Goal: Task Accomplishment & Management: Complete application form

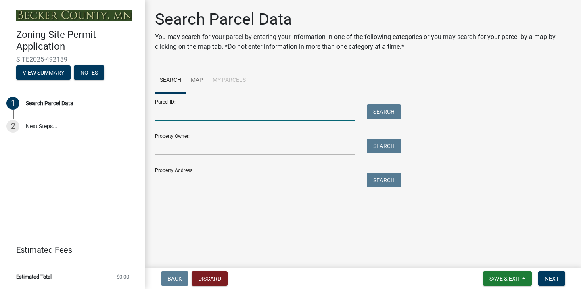
click at [163, 112] on input "Parcel ID:" at bounding box center [255, 112] width 200 height 17
type input "030105001"
click at [380, 114] on button "Search" at bounding box center [384, 111] width 34 height 15
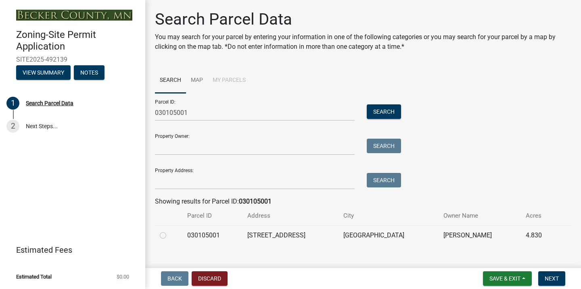
click at [169, 231] on label at bounding box center [169, 231] width 0 height 0
click at [169, 236] on input "radio" at bounding box center [171, 233] width 5 height 5
radio input "true"
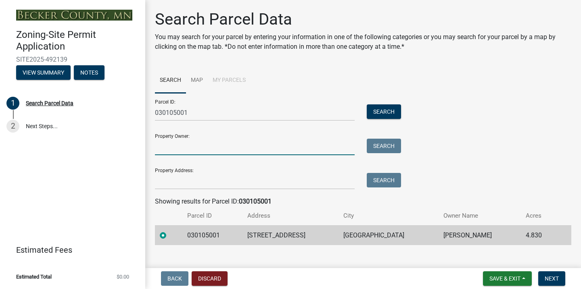
click at [282, 154] on input "Property Owner:" at bounding box center [255, 147] width 200 height 17
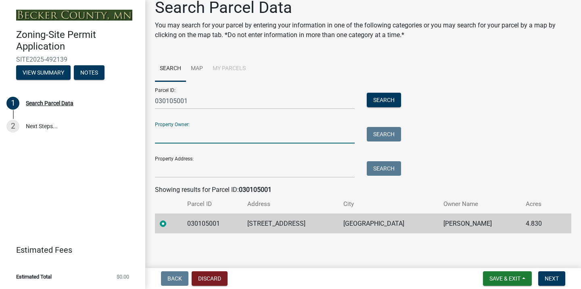
scroll to position [11, 0]
click at [549, 277] on span "Next" at bounding box center [552, 278] width 14 height 6
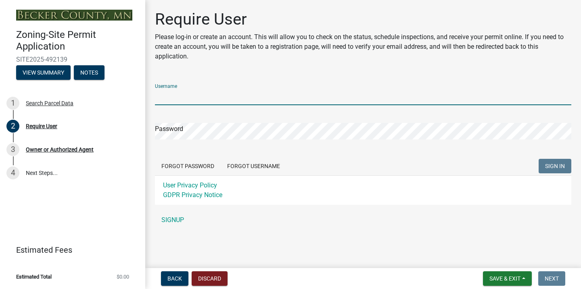
scroll to position [0, 0]
type input "tbudke11"
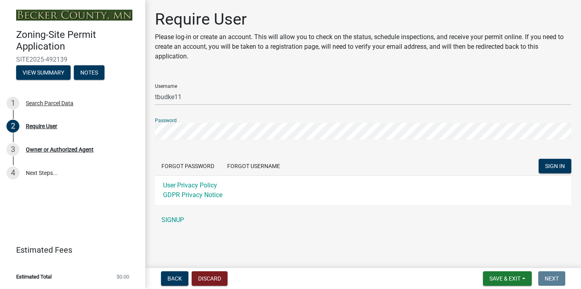
click at [555, 166] on button "SIGN IN" at bounding box center [554, 166] width 33 height 15
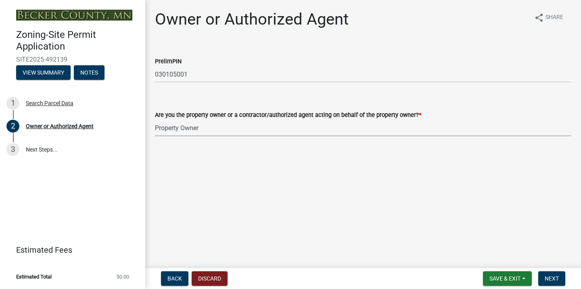
select select "3c674549-ed69-405f-b795-9fa3f7d47d9d"
click at [554, 274] on button "Next" at bounding box center [551, 278] width 27 height 15
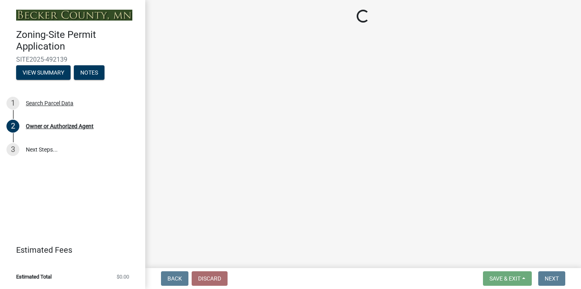
select select "a752e4d6-14bd-4f0f-bfe8-5b67ead45659"
select select "b4fc589a-01c8-47e4-a72e-871857921bc6"
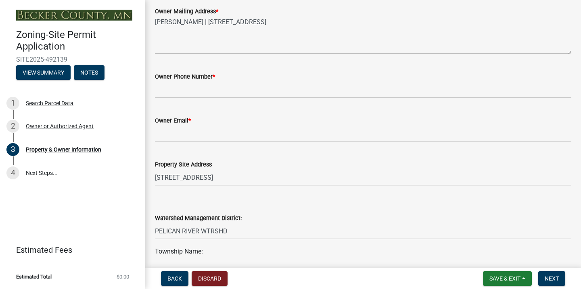
scroll to position [221, 0]
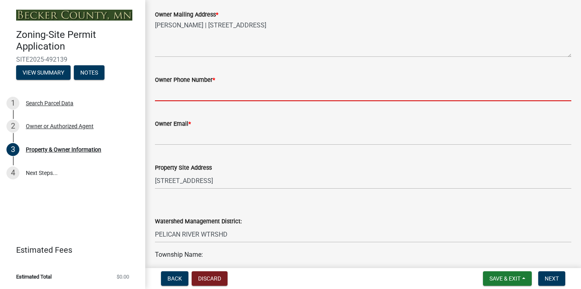
click at [197, 95] on input "Owner Phone Number *" at bounding box center [363, 93] width 416 height 17
type input "2183297293"
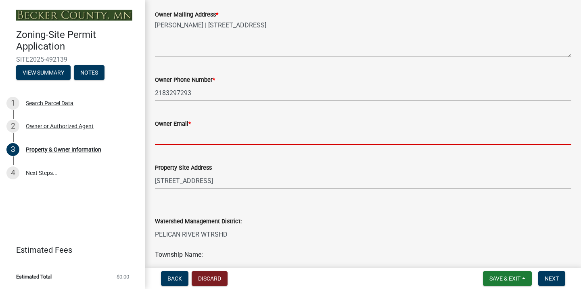
click at [184, 135] on input "Owner Email *" at bounding box center [363, 137] width 416 height 17
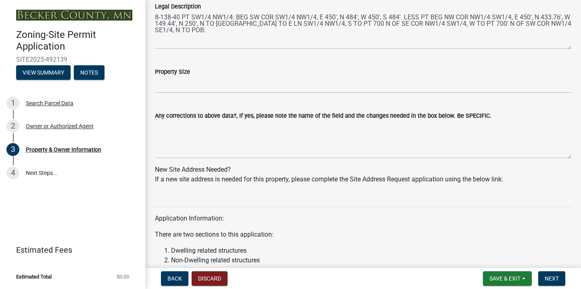
scroll to position [659, 0]
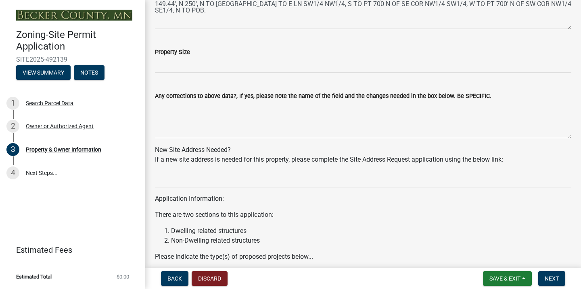
type input "[EMAIL_ADDRESS][DOMAIN_NAME]"
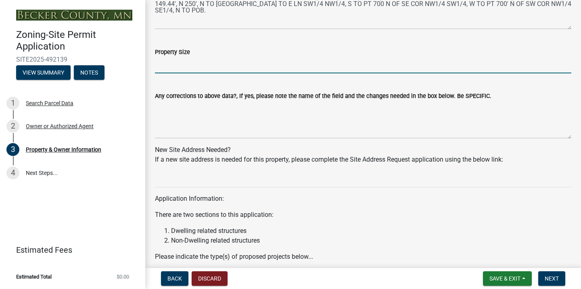
click at [165, 68] on input "Property Size" at bounding box center [363, 65] width 416 height 17
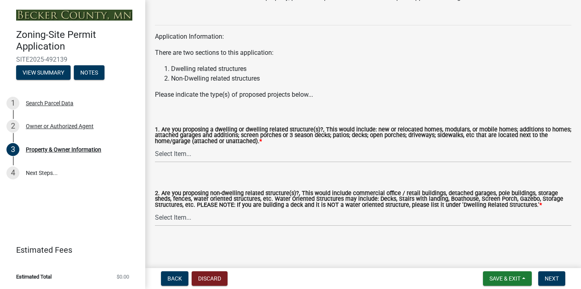
scroll to position [0, 0]
type input "4.83"
select select "fcf6d223-6c57-4dc5-b63a-a94704169022"
select select "5a5634ed-f11e-4c7b-90e1-096e6cfd17b9"
click at [553, 275] on button "Next" at bounding box center [551, 278] width 27 height 15
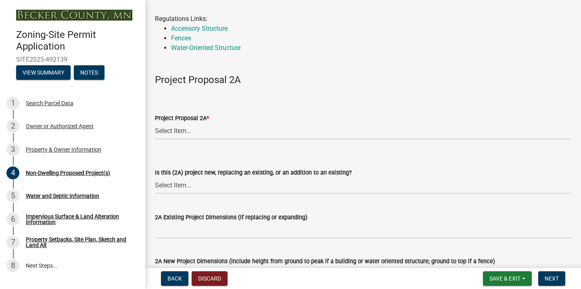
scroll to position [74, 0]
select select "6ced1b54-2913-4dbf-9776-23baa6524e46"
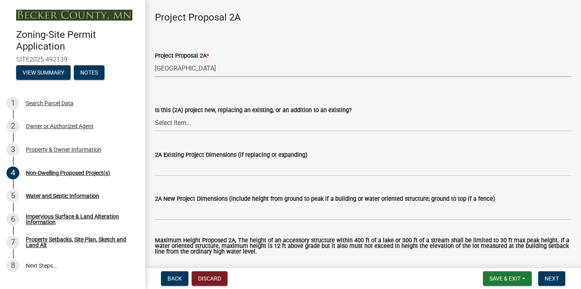
scroll to position [127, 0]
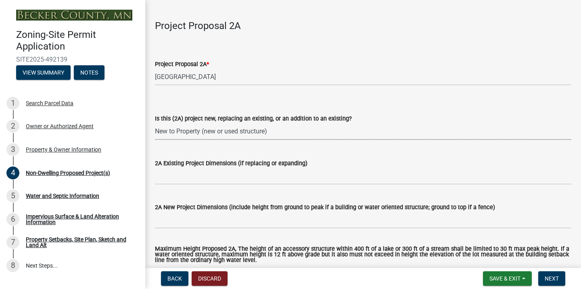
select select "3a2d96d3-fd69-4ed9-bae4-7a5aa03a7e58"
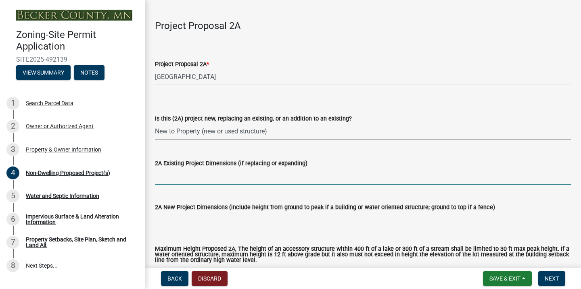
click at [226, 176] on input "2A Existing Project Dimensions (if replacing or expanding)" at bounding box center [363, 176] width 416 height 17
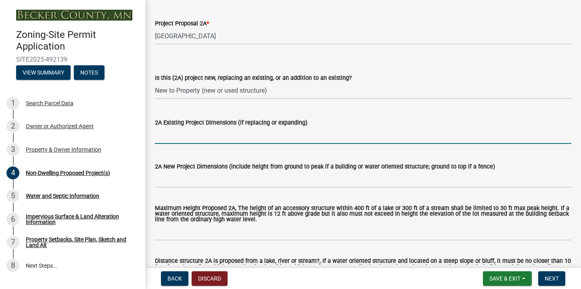
scroll to position [188, 0]
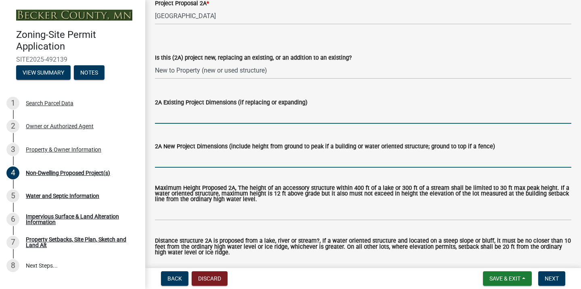
click at [214, 161] on input "2A New Project Dimensions (include height from ground to peak if a building or …" at bounding box center [363, 159] width 416 height 17
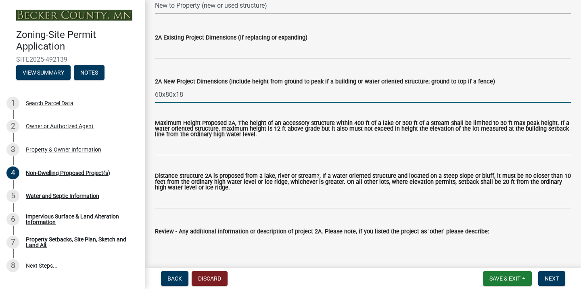
scroll to position [254, 0]
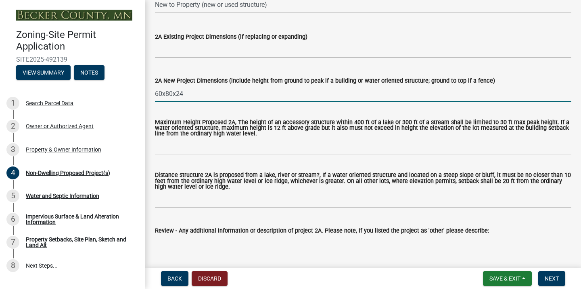
type input "60x80x24"
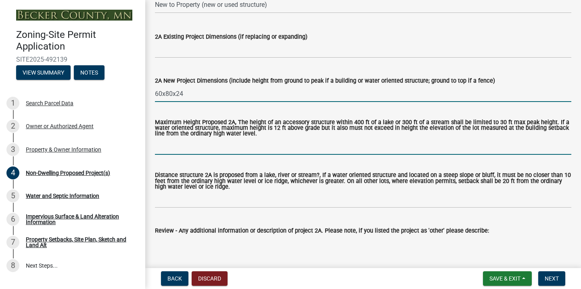
click at [251, 147] on input "Maximum Height Proposed 2A, The height of an accessory structure within 400 ft …" at bounding box center [363, 146] width 416 height 17
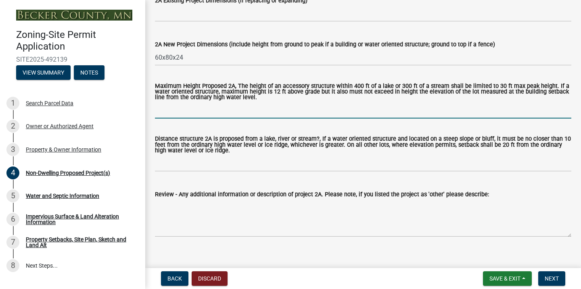
scroll to position [316, 0]
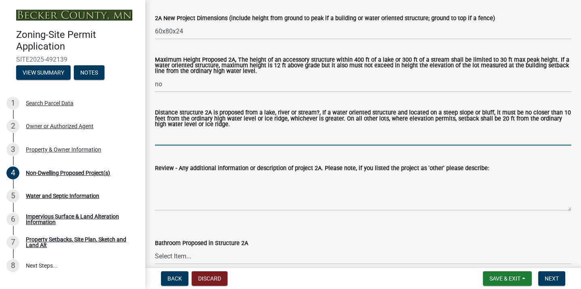
click at [188, 135] on input "Distance structure 2A is proposed from a lake, river or stream?, If a water ori…" at bounding box center [363, 137] width 416 height 17
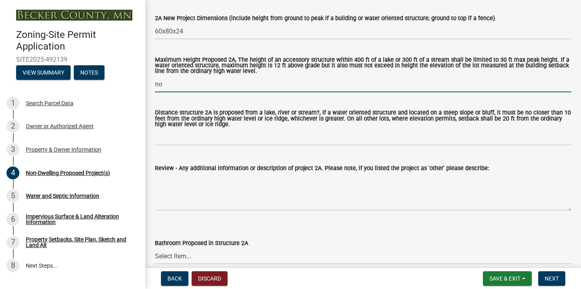
click at [182, 86] on input "no" at bounding box center [363, 84] width 416 height 17
type input "no lake"
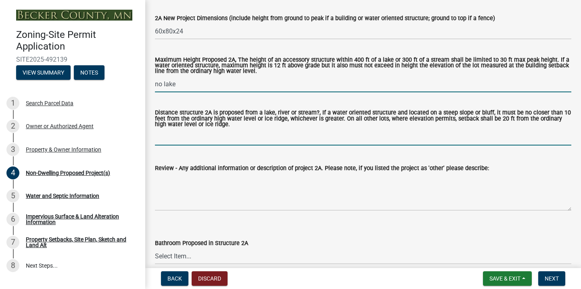
click at [181, 140] on input "Distance structure 2A is proposed from a lake, river or stream?, If a water ori…" at bounding box center [363, 137] width 416 height 17
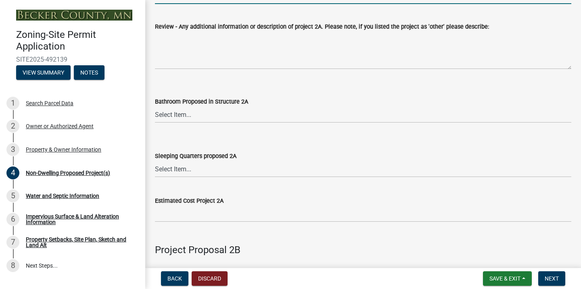
scroll to position [467, 0]
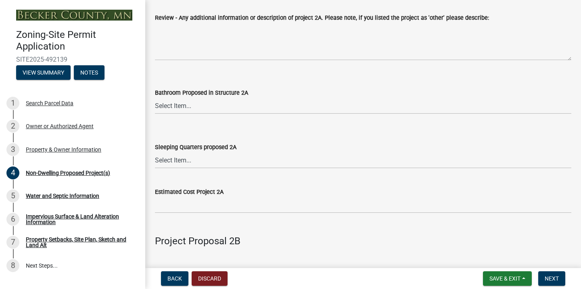
type input "no lake"
select select "c901b724-8e9a-499b-811d-f72064c7192a"
select select "d5258256-81e9-4688-bc84-b01445ee29b6"
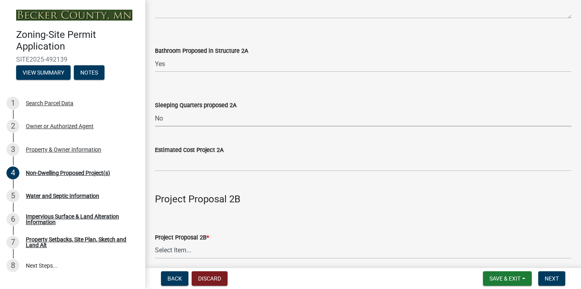
scroll to position [509, 0]
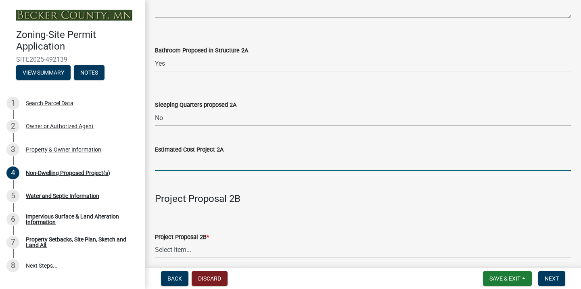
click at [186, 164] on input "text" at bounding box center [363, 162] width 416 height 17
type input "2"
type input "4"
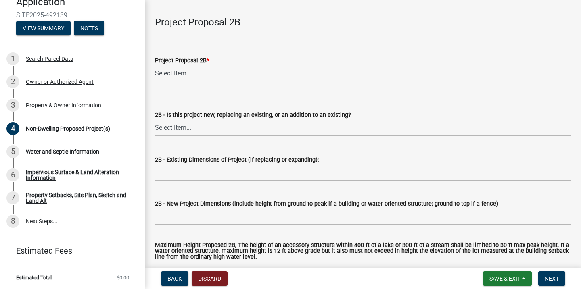
scroll to position [688, 0]
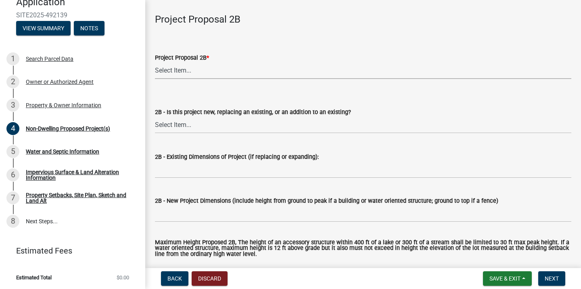
type input "320000"
select select "258cbdbc-8629-455d-9fed-6a57bf82144e"
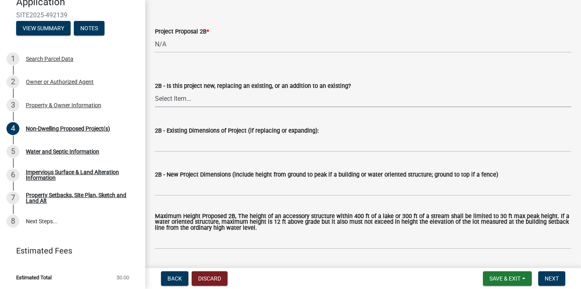
scroll to position [718, 0]
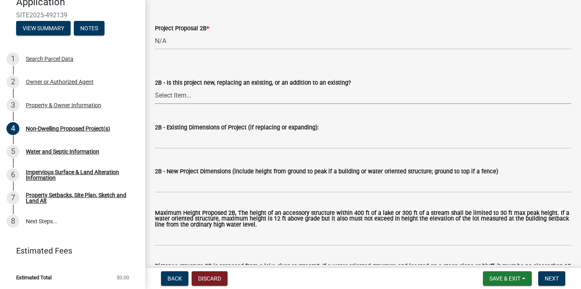
click at [179, 90] on select "Select Item... New to Property (new or used structure) Relocating/moving existi…" at bounding box center [363, 96] width 416 height 17
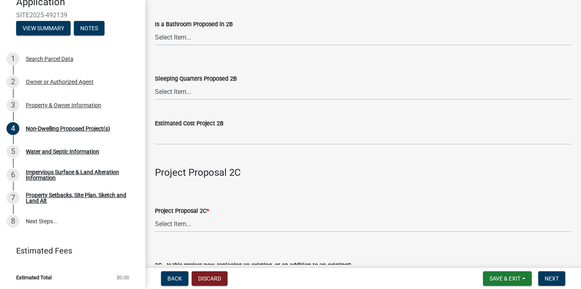
scroll to position [1095, 0]
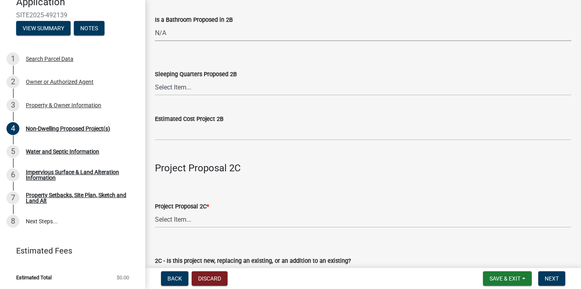
select select "3526a977-e5c0-413b-9aee-5386825caf5f"
select select "0b95150f-8a95-4167-ad09-740df48873bc"
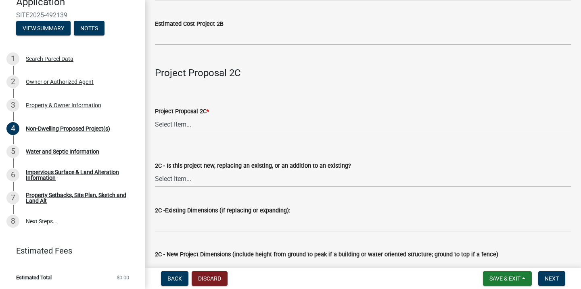
scroll to position [1203, 0]
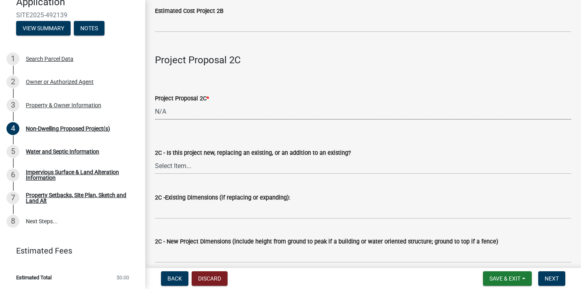
select select "a9a8393f-3c28-47b8-b6d9-84c94641c3fc"
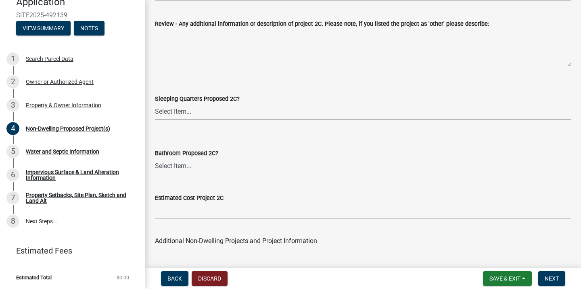
scroll to position [1574, 0]
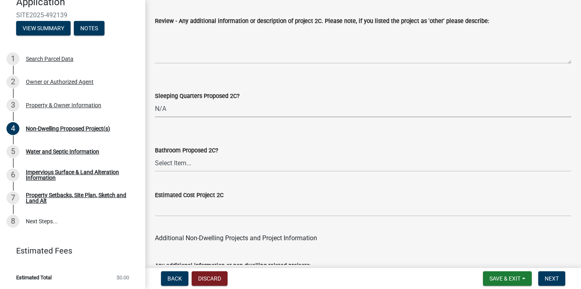
select select "e7c102df-bb25-48e4-a306-d740a3d6a2ce"
select select "44b5dfa8-51a9-49f5-9ebb-999dc612c890"
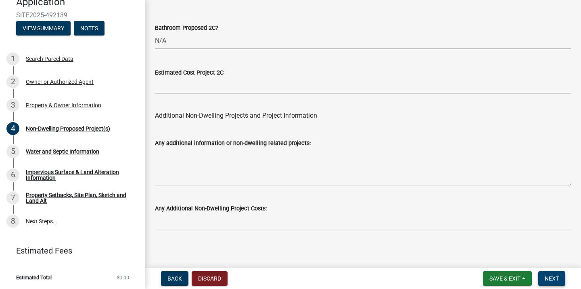
scroll to position [1696, 0]
click at [555, 275] on button "Next" at bounding box center [551, 278] width 27 height 15
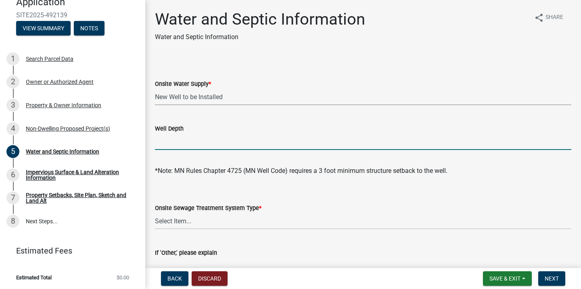
click at [210, 138] on input "Well Depth" at bounding box center [363, 142] width 416 height 17
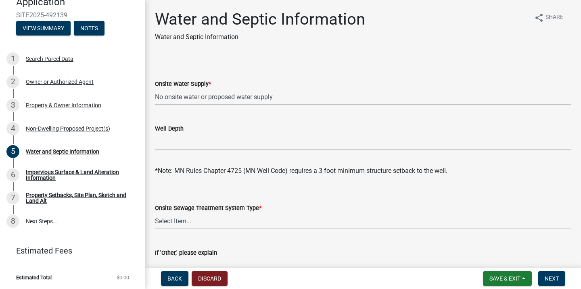
select select "36c179e4-d9bc-4e26-9fa7-a2562bd8114c"
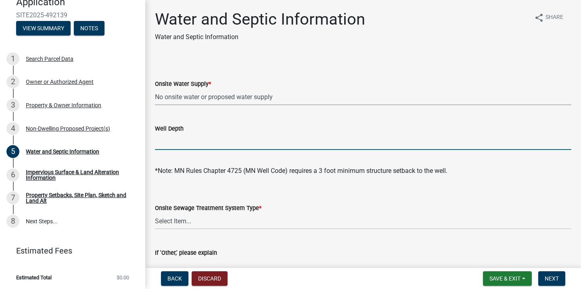
click at [219, 138] on input "Well Depth" at bounding box center [363, 142] width 416 height 17
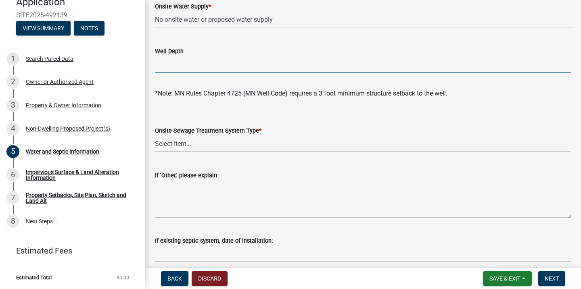
scroll to position [78, 0]
click at [239, 131] on label "Onsite Sewage Treatment System Type *" at bounding box center [208, 131] width 106 height 6
click at [239, 135] on select "Select Item... No existing or proposed septic Proposed New or Corrected Septic …" at bounding box center [363, 143] width 416 height 17
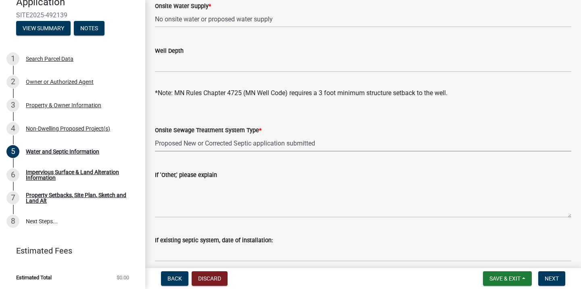
select select "4828487e-2007-429b-991d-671fae0459c9"
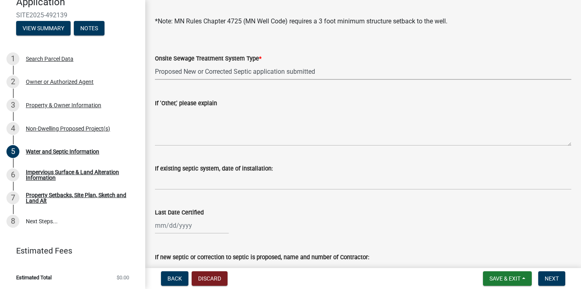
scroll to position [159, 0]
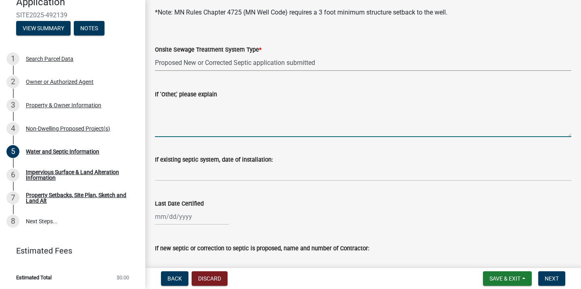
click at [224, 134] on textarea "If 'Other,' please explain" at bounding box center [363, 118] width 416 height 38
type textarea "M"
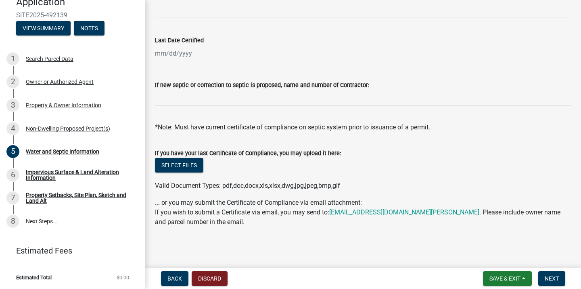
scroll to position [0, 0]
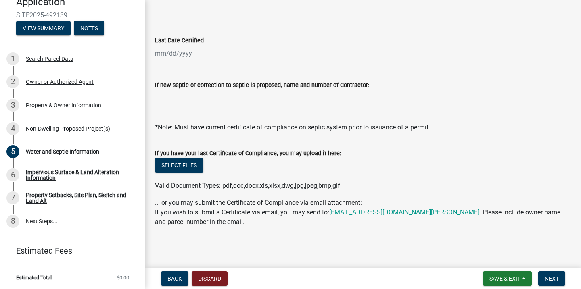
click at [236, 99] on input "If new septic or correction to septic is proposed, name and number of Contracto…" at bounding box center [363, 98] width 416 height 17
type input "C"
type input "Metry Septic"
click at [550, 280] on span "Next" at bounding box center [552, 278] width 14 height 6
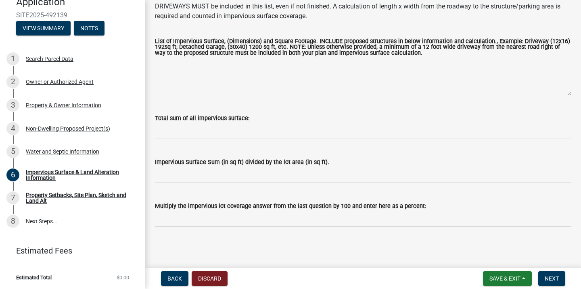
scroll to position [1, 0]
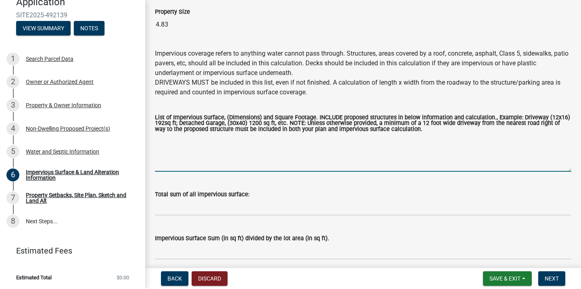
click at [196, 166] on textarea "List of Impervious Surface, (Dimensions) and Square Footage. INCLUDE proposed s…" at bounding box center [363, 153] width 416 height 38
type textarea "6"
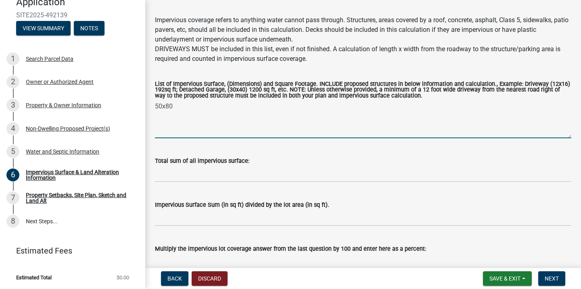
scroll to position [102, 0]
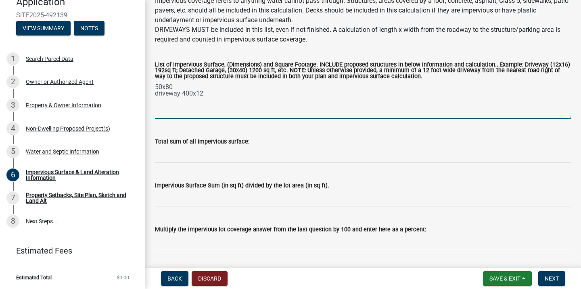
type textarea "50x80 driveway 400x12"
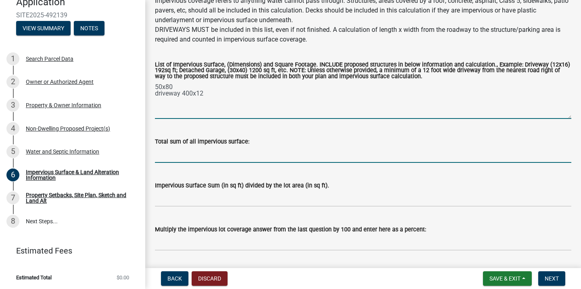
click at [200, 155] on input "Total sum of all impervious surface:" at bounding box center [363, 154] width 416 height 17
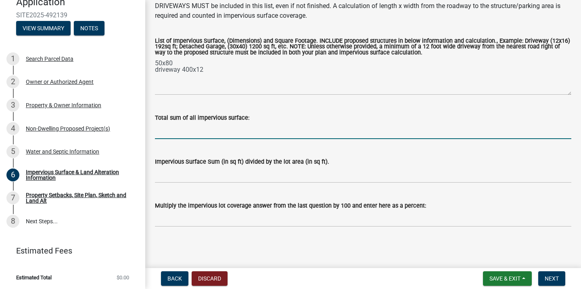
scroll to position [126, 0]
click at [552, 276] on span "Next" at bounding box center [552, 278] width 14 height 6
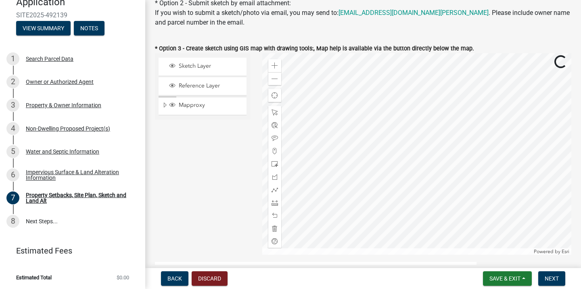
scroll to position [246, 0]
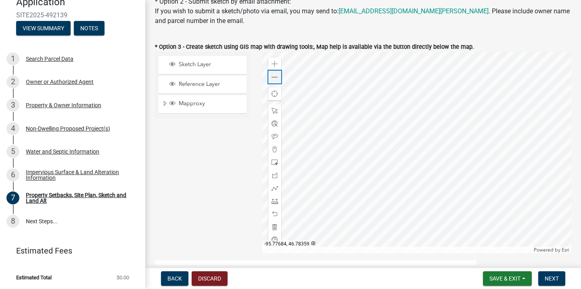
click at [273, 76] on span at bounding box center [274, 77] width 6 height 6
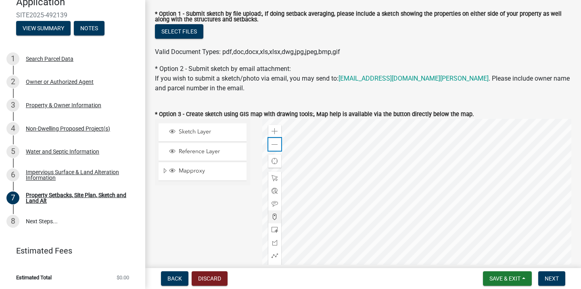
scroll to position [175, 0]
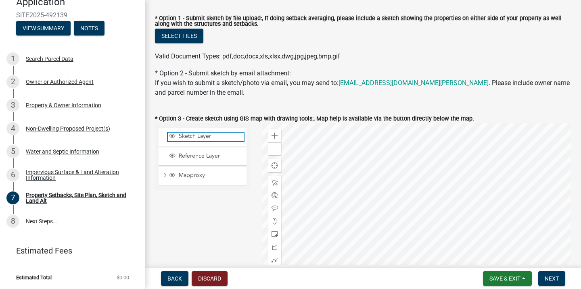
click at [190, 136] on span "Sketch Layer" at bounding box center [210, 136] width 67 height 7
click at [201, 135] on span "Sketch Layer" at bounding box center [210, 136] width 67 height 7
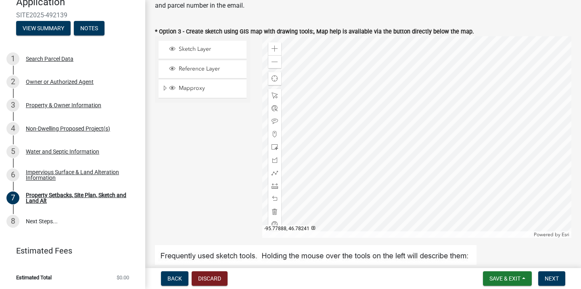
scroll to position [265, 0]
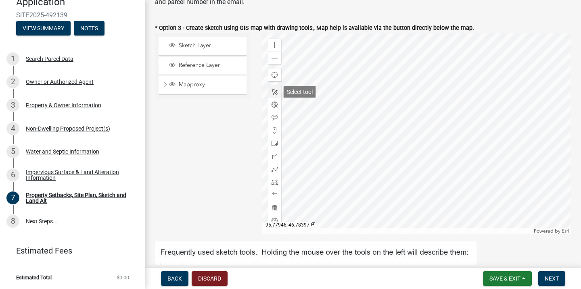
click at [275, 94] on span at bounding box center [274, 92] width 6 height 6
click at [272, 90] on span at bounding box center [274, 92] width 6 height 6
click at [275, 143] on span at bounding box center [274, 143] width 6 height 6
click at [553, 278] on span "Next" at bounding box center [552, 278] width 14 height 6
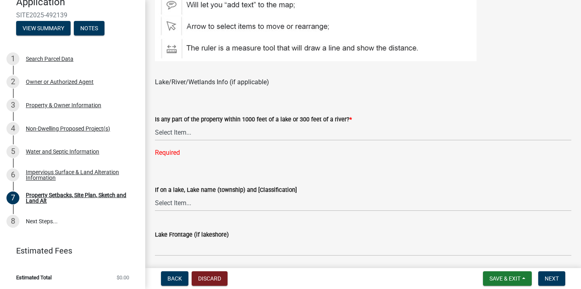
scroll to position [555, 0]
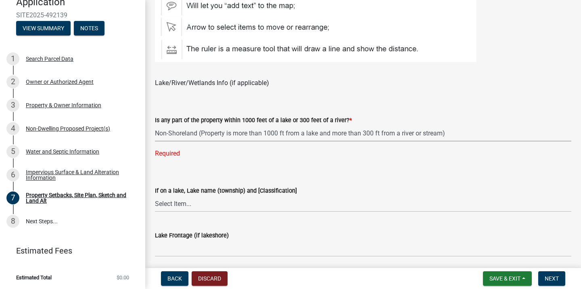
select select "d89fbfa0-1150-4954-b91c-9d482c9530a3"
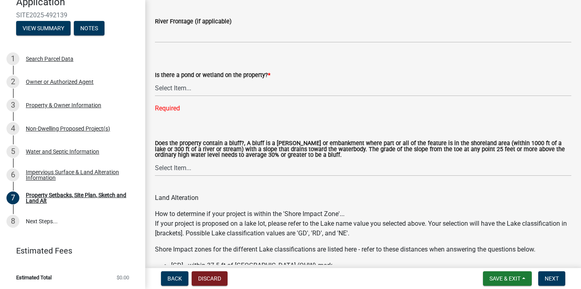
scroll to position [843, 0]
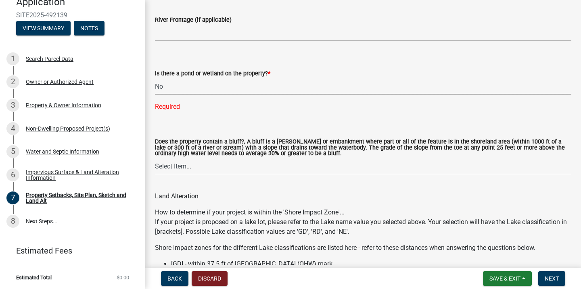
select select "b56a4575-9846-47cf-8067-c59a4853da22"
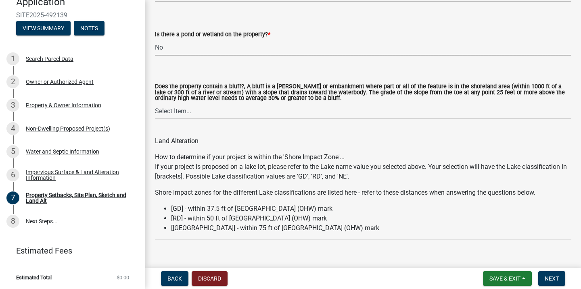
scroll to position [884, 0]
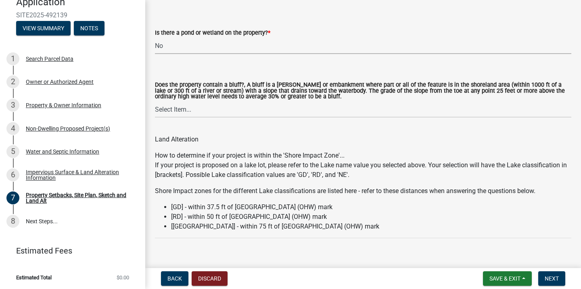
click at [211, 99] on label "Does the property contain a bluff?, A bluff is a [PERSON_NAME] or embankment wh…" at bounding box center [363, 90] width 416 height 17
click at [211, 101] on select "Select Item... Yes No" at bounding box center [363, 109] width 416 height 17
select select "12f785fb-c378-4b18-841c-21c73dc99083"
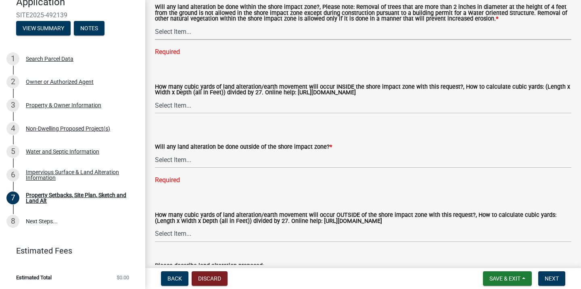
scroll to position [1143, 0]
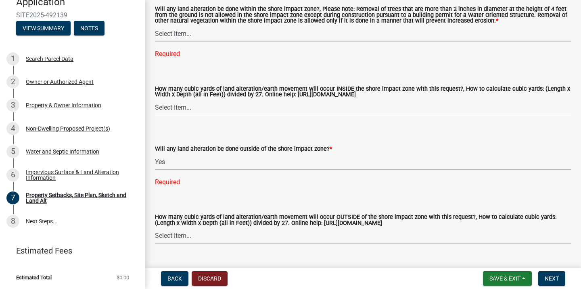
select select "5ad4ab64-b44e-481c-9000-9e5907aa74e1"
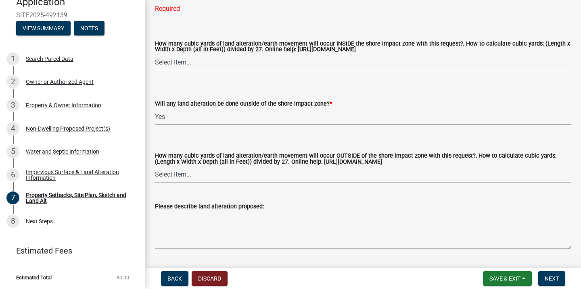
scroll to position [1189, 0]
select select "e019de12-4845-45f2-ad10-5fb76eee0e55"
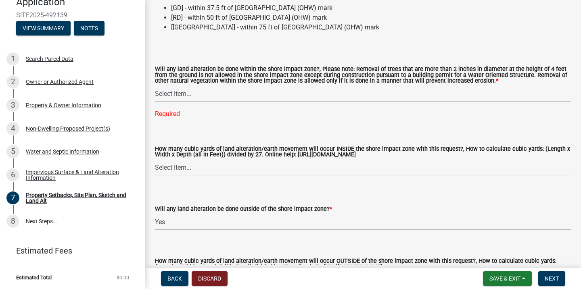
scroll to position [1081, 0]
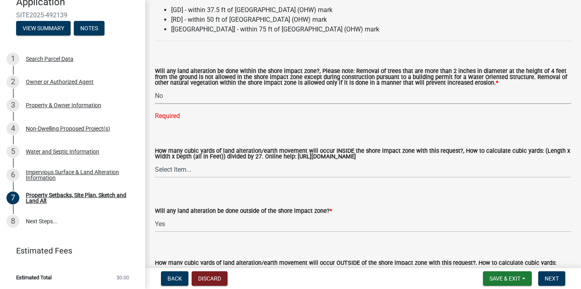
select select "e8ab2dc3-aa3f-46f3-9b4a-37eb25ad84af"
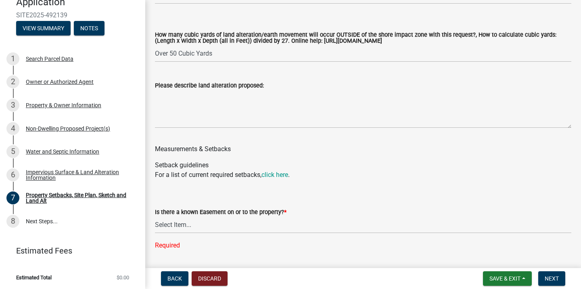
scroll to position [1297, 0]
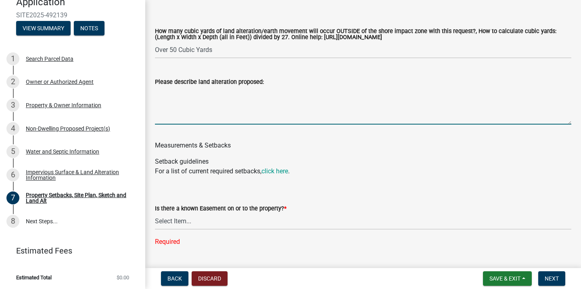
click at [209, 105] on textarea "Please describe land alteration proposed:" at bounding box center [363, 106] width 416 height 38
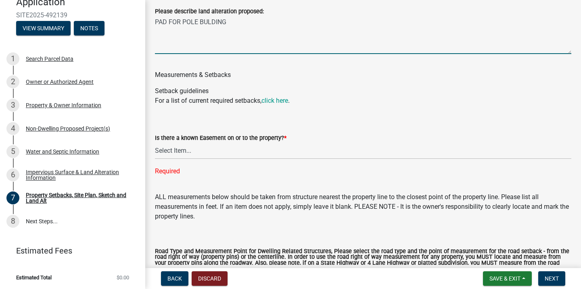
scroll to position [1407, 0]
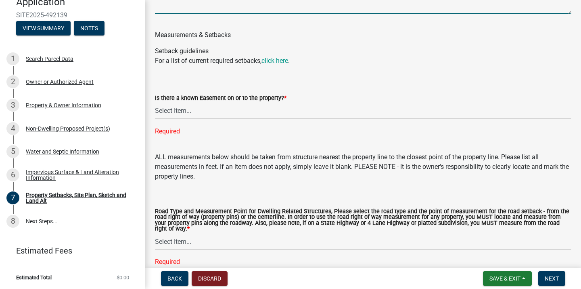
type textarea "PAD FOR POLE BULDING"
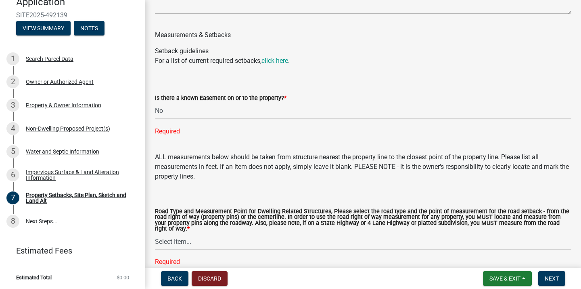
select select "c8b8ea71-7088-4e87-a493-7bc88cc2835b"
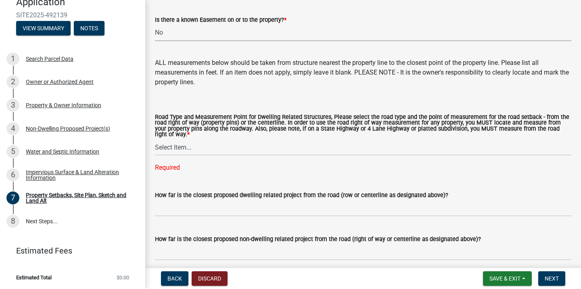
scroll to position [1523, 0]
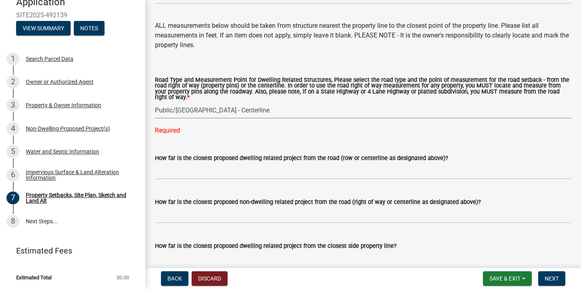
select select "1418c7e3-4054-4b00-84b5-d09b9560f30a"
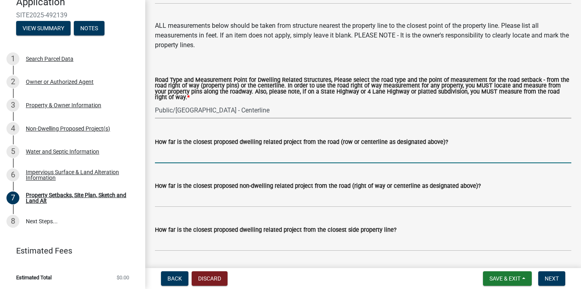
click at [214, 148] on input "How far is the closest proposed dwelling related project from the road (row or …" at bounding box center [363, 155] width 416 height 17
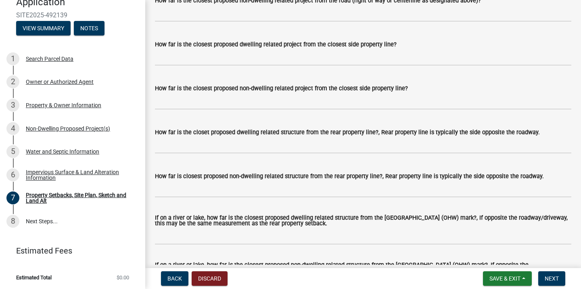
scroll to position [1703, 0]
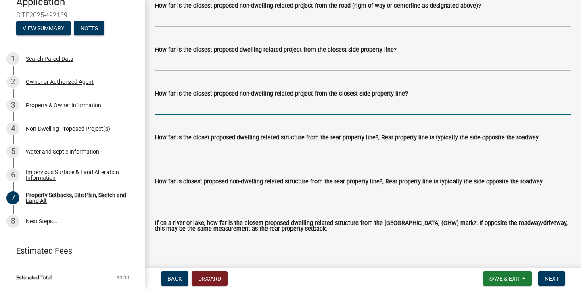
click at [274, 100] on input "How far is the closest proposed non-dwelling related project from the closest s…" at bounding box center [363, 106] width 416 height 17
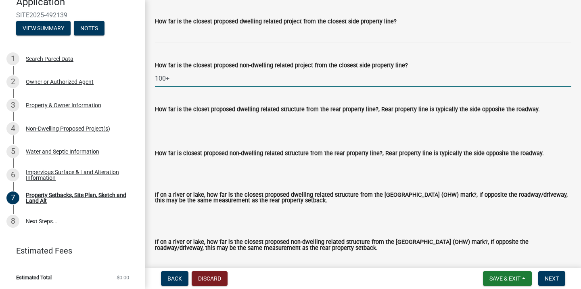
scroll to position [1735, 0]
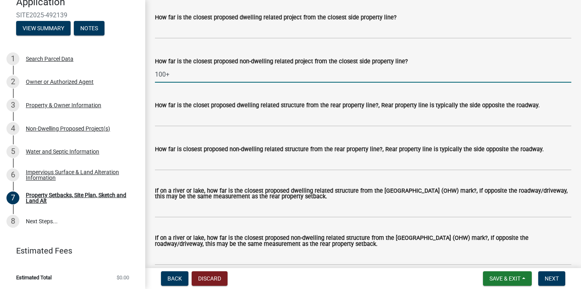
type input "100+"
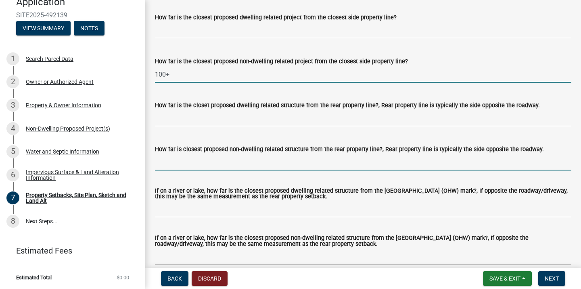
click at [230, 157] on input "How far is closest proposed non-dwelling related structure from the rear proper…" at bounding box center [363, 162] width 416 height 17
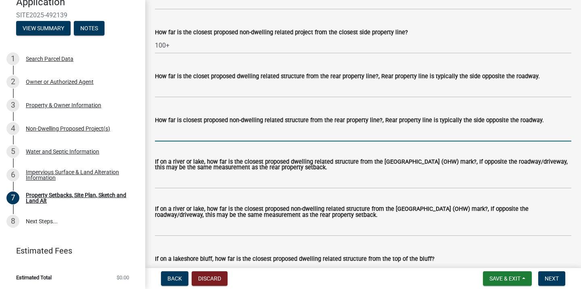
scroll to position [1765, 0]
type input "@"
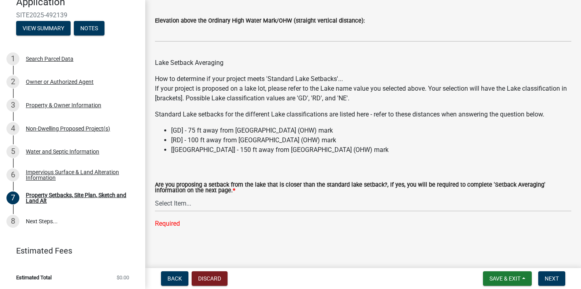
scroll to position [2442, 0]
type input "20'"
select select "19d13e65-c93d-443e-910a-7a17299544cc"
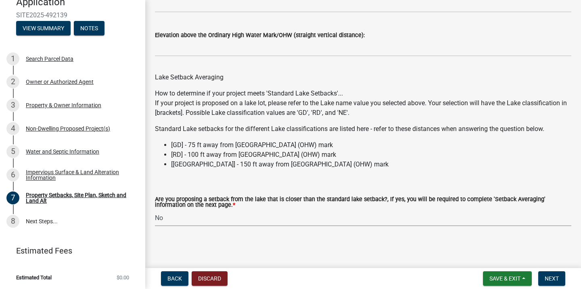
scroll to position [2426, 0]
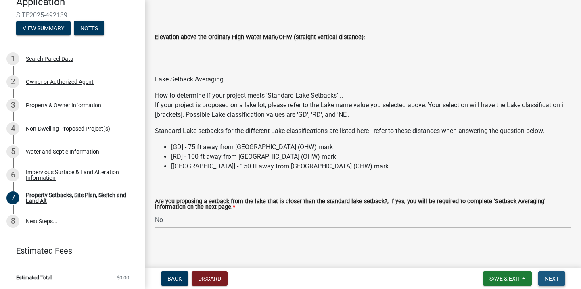
click at [561, 277] on button "Next" at bounding box center [551, 278] width 27 height 15
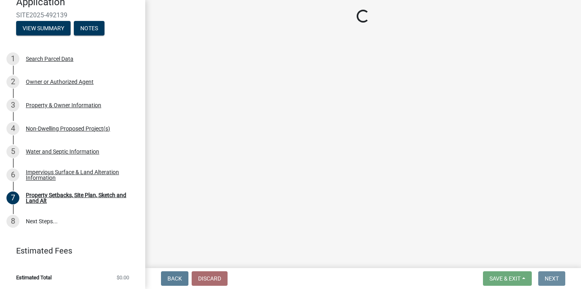
scroll to position [0, 0]
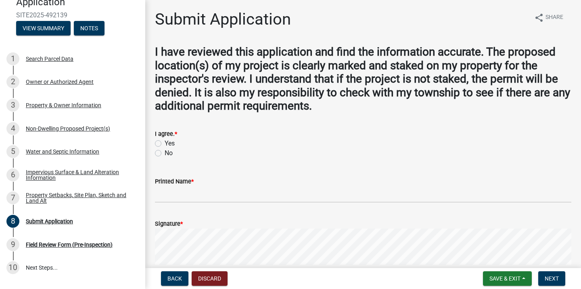
click at [165, 140] on label "Yes" at bounding box center [170, 144] width 10 height 10
click at [165, 140] on input "Yes" at bounding box center [167, 141] width 5 height 5
radio input "true"
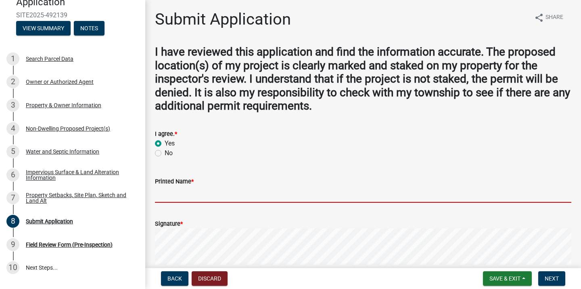
click at [196, 193] on input "Printed Name *" at bounding box center [363, 194] width 416 height 17
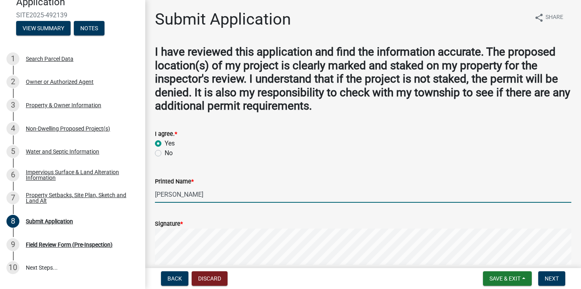
type input "[PERSON_NAME]"
click at [234, 217] on form "Signature * Clear" at bounding box center [363, 257] width 416 height 96
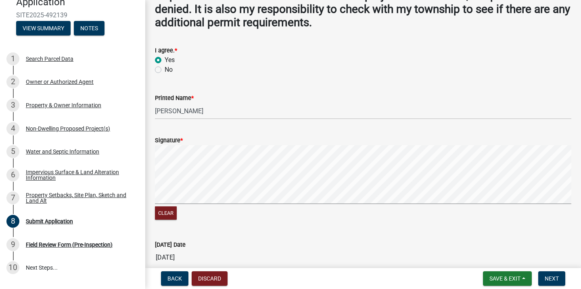
scroll to position [84, 0]
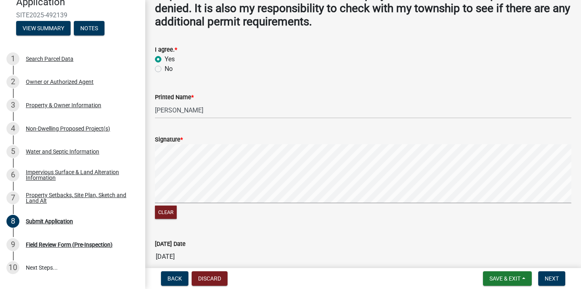
click at [174, 179] on div "Signature * Clear" at bounding box center [363, 173] width 428 height 96
click at [341, 117] on wm-data-entity-input-list "I have reviewed this application and find the information accurate. The propose…" at bounding box center [363, 153] width 416 height 385
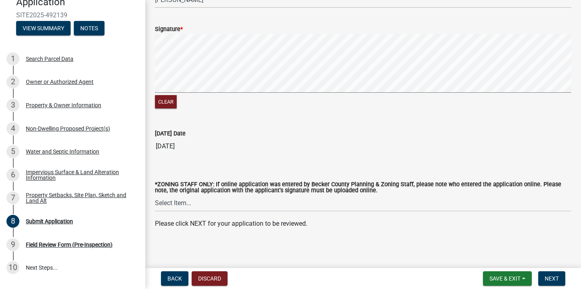
scroll to position [0, 0]
click at [553, 279] on span "Next" at bounding box center [552, 278] width 14 height 6
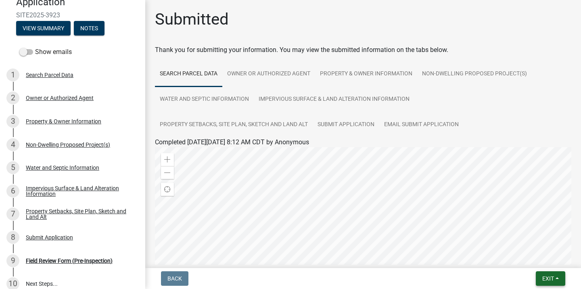
click at [549, 275] on span "Exit" at bounding box center [548, 278] width 12 height 6
click at [521, 256] on button "Save & Exit" at bounding box center [533, 257] width 65 height 19
